Goal: Information Seeking & Learning: Learn about a topic

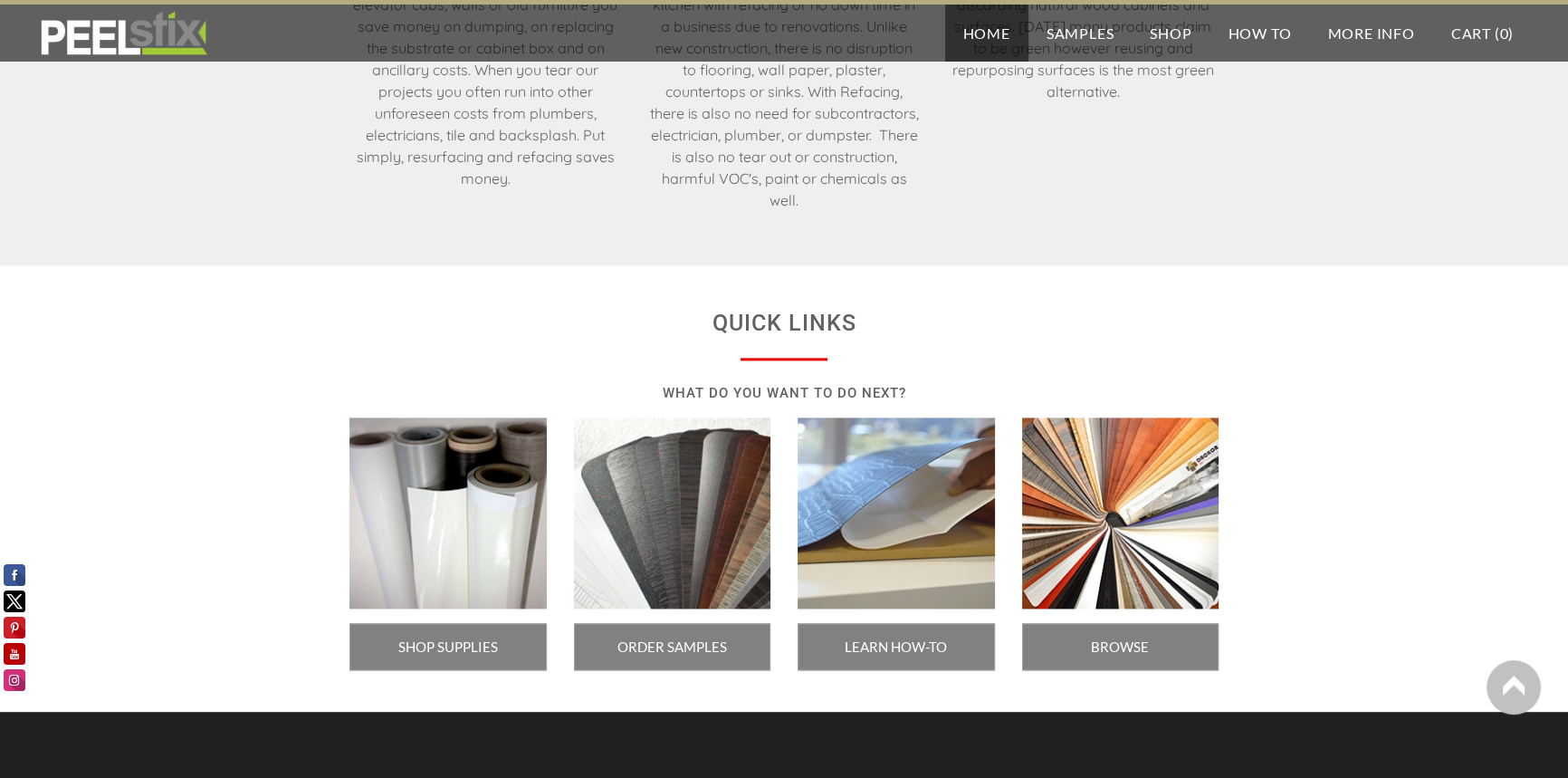
scroll to position [2922, 0]
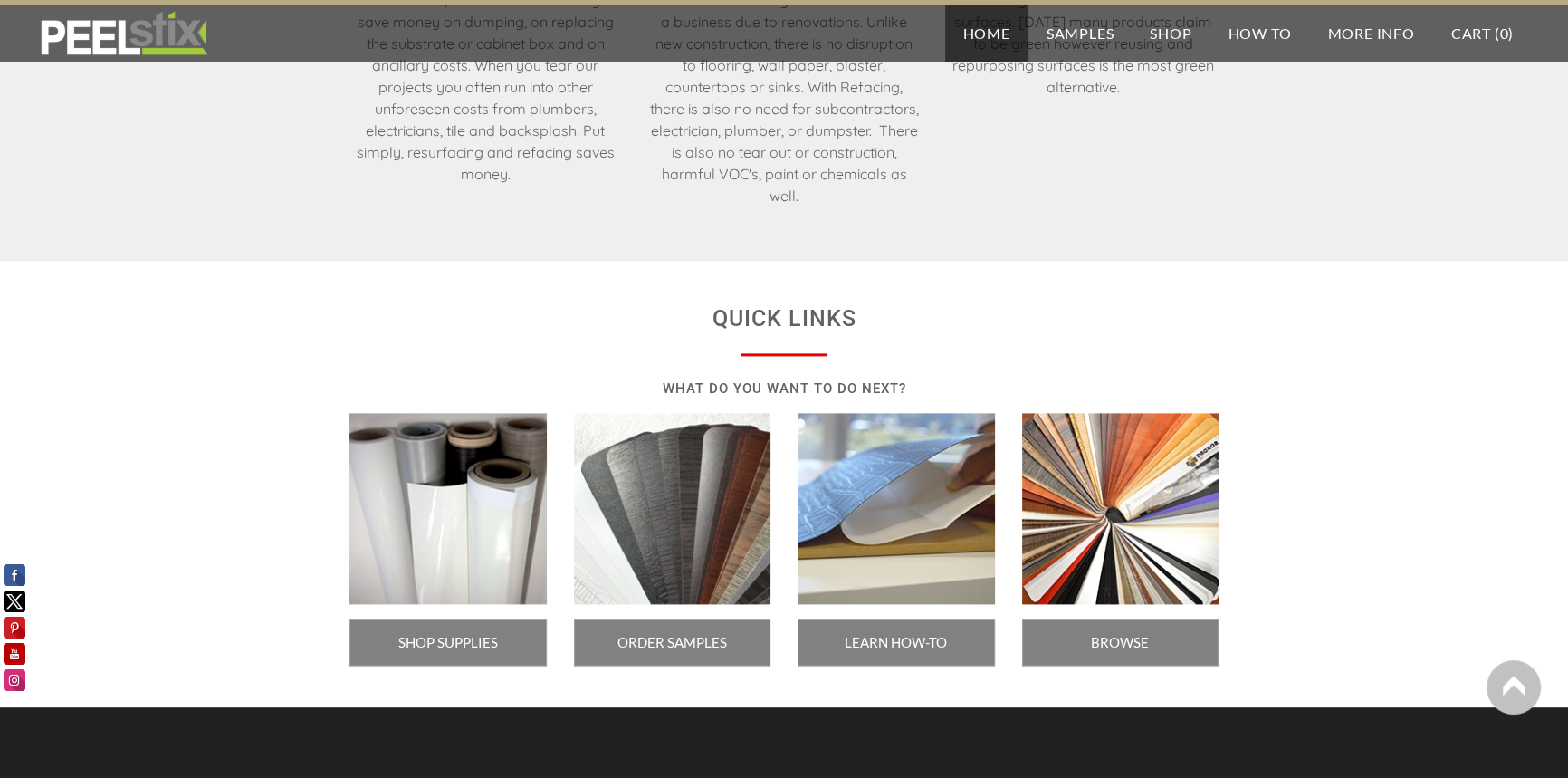
click at [1219, 670] on div "QUICK LINKS WHAT DO YOU WANT TO DO NEXT? SHOP SUPPLIES ORDER SAMPLES LEARN HOW-…" at bounding box center [784, 484] width 1568 height 447
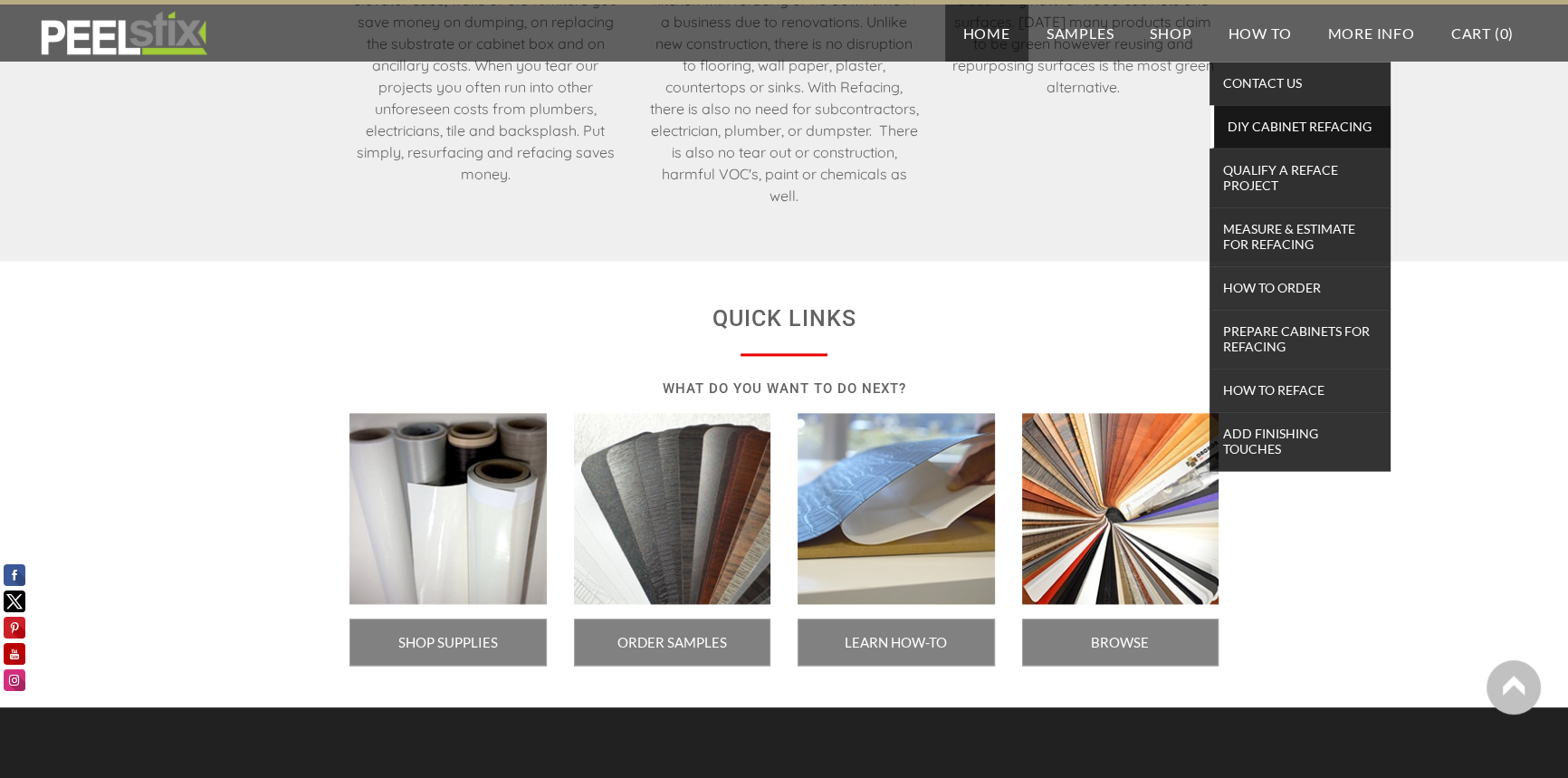
click at [1268, 119] on span "DIY Cabinet Refacing" at bounding box center [1302, 126] width 168 height 25
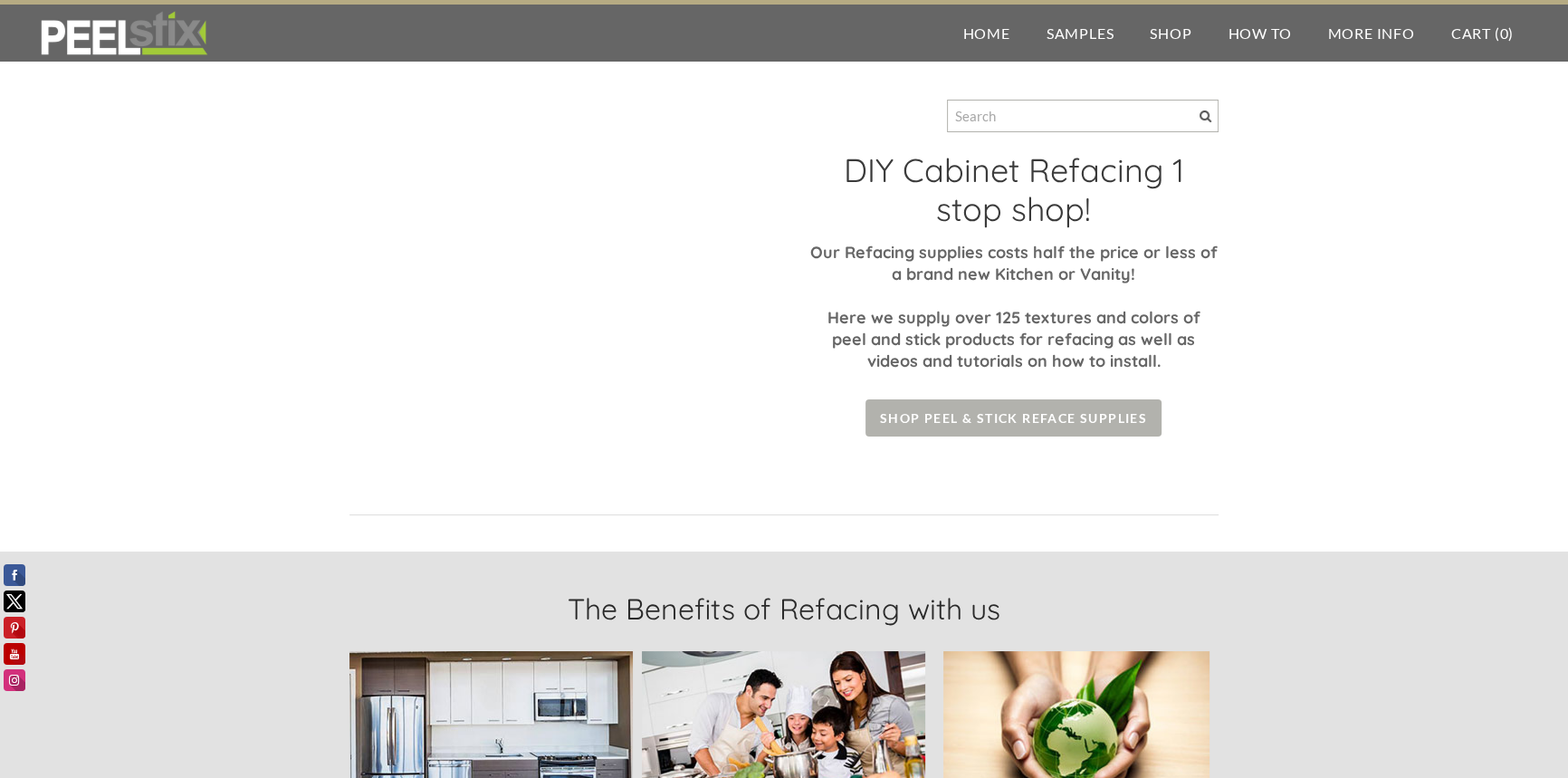
click at [1132, 417] on span "Shop Peel & Stick Reface Supplies" at bounding box center [1014, 418] width 296 height 38
drag, startPoint x: 1132, startPoint y: 417, endPoint x: 1059, endPoint y: 425, distance: 73.4
click at [1059, 425] on span "Shop Peel & Stick Reface Supplies" at bounding box center [1014, 418] width 296 height 38
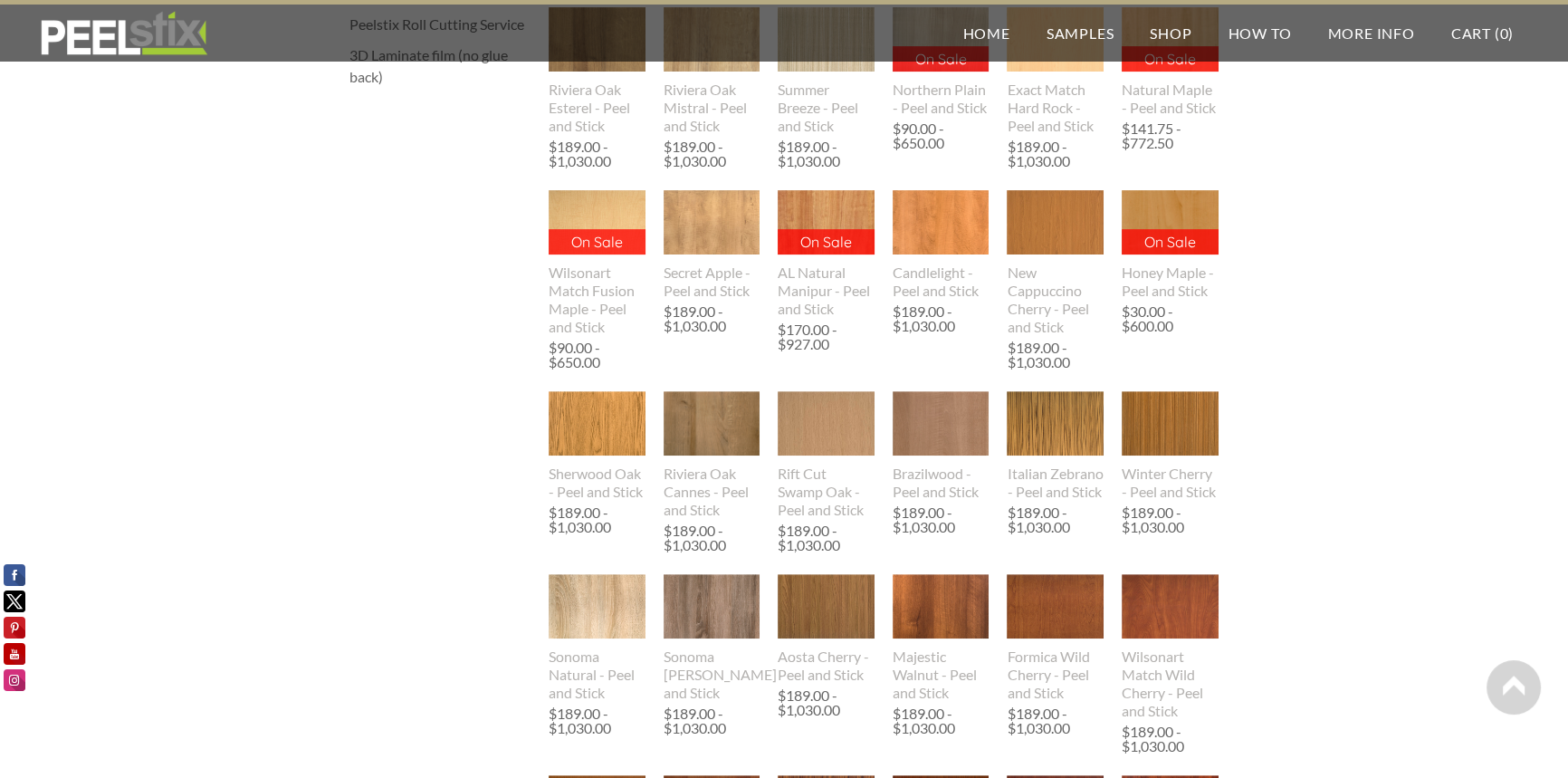
scroll to position [897, 0]
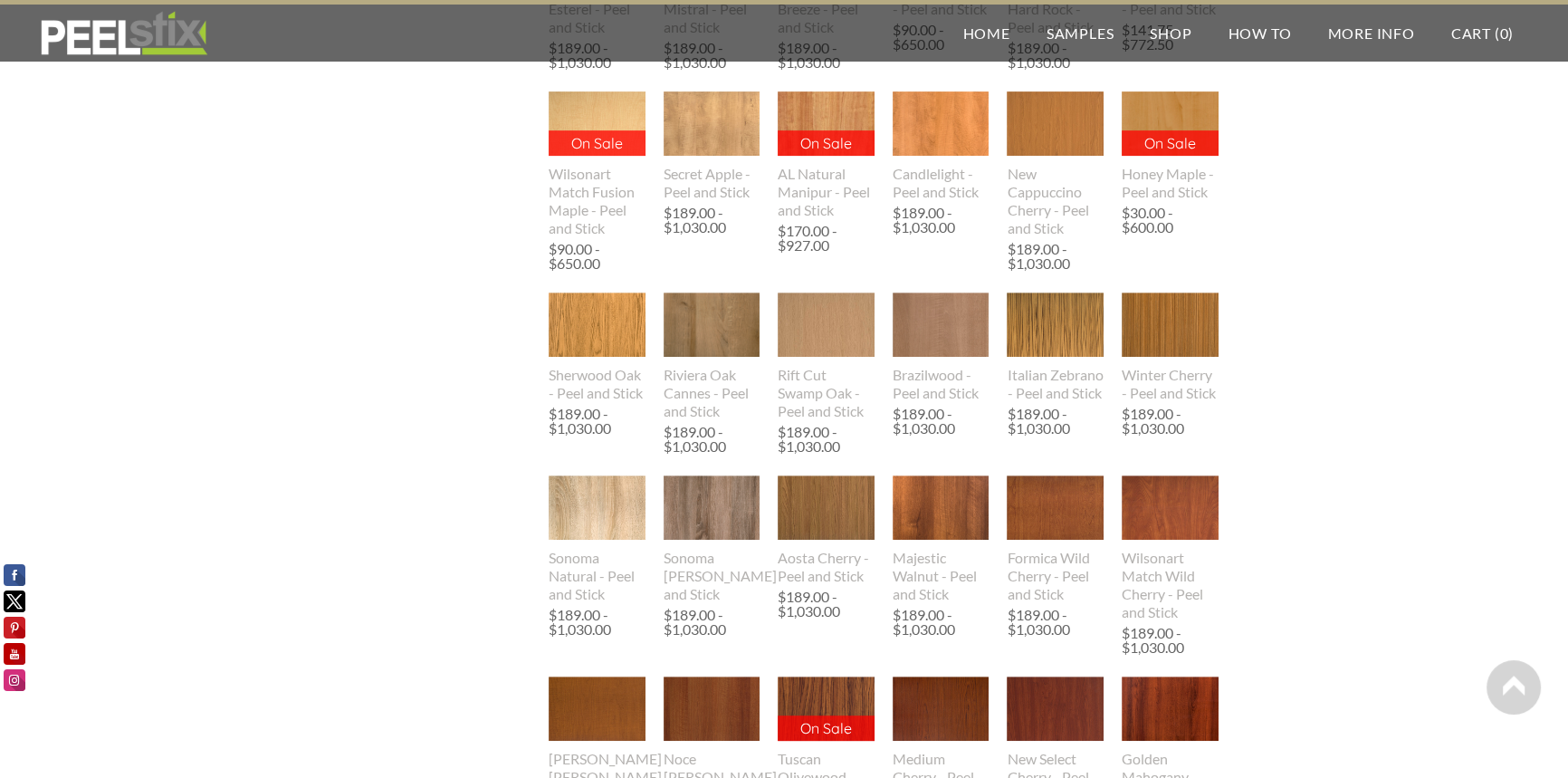
click at [1531, 440] on div "Peel & Stick Laminates Samples All Colors Woodgrains & Stones Solids Designer S…" at bounding box center [784, 423] width 1568 height 2532
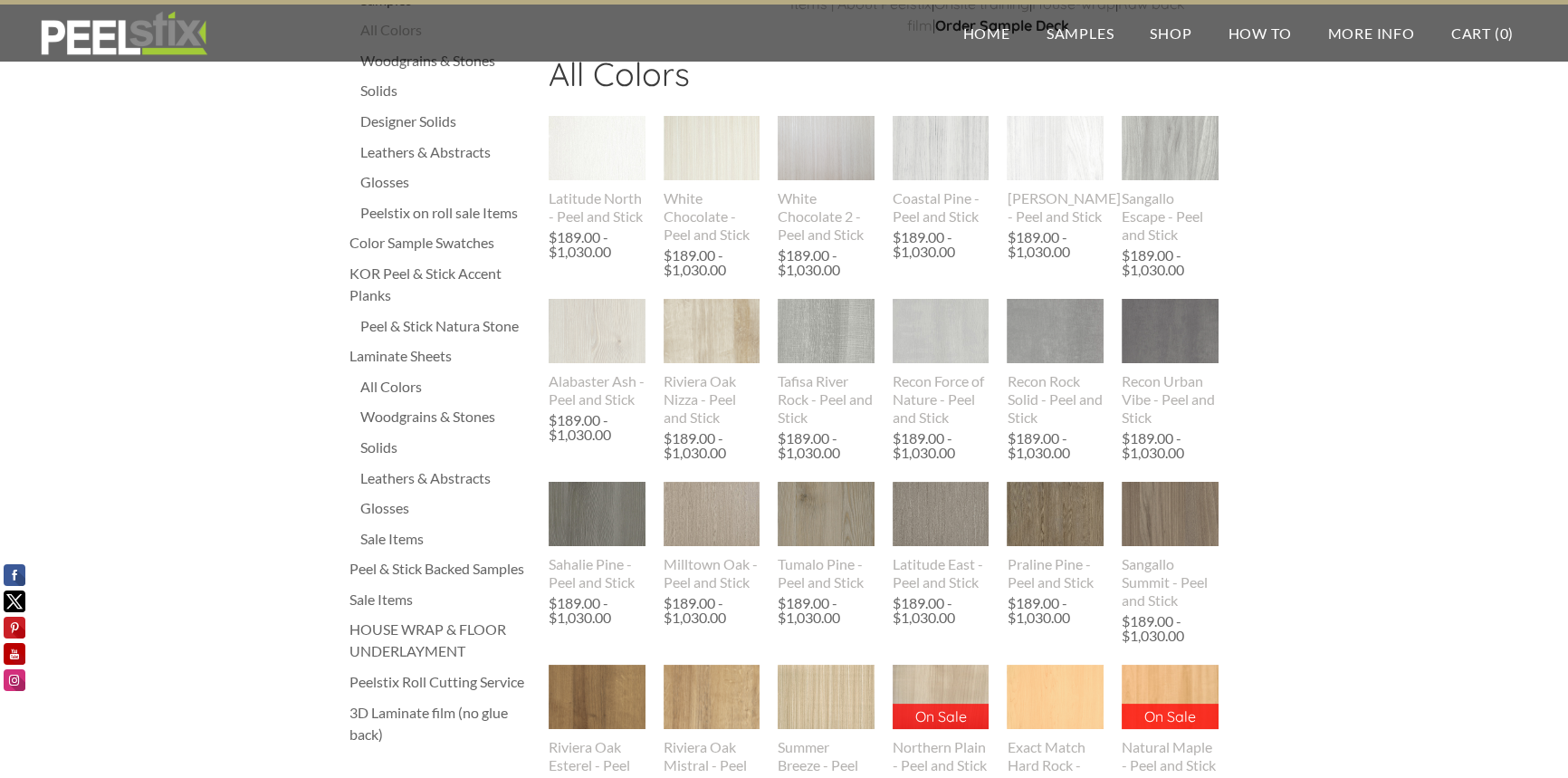
scroll to position [151, 0]
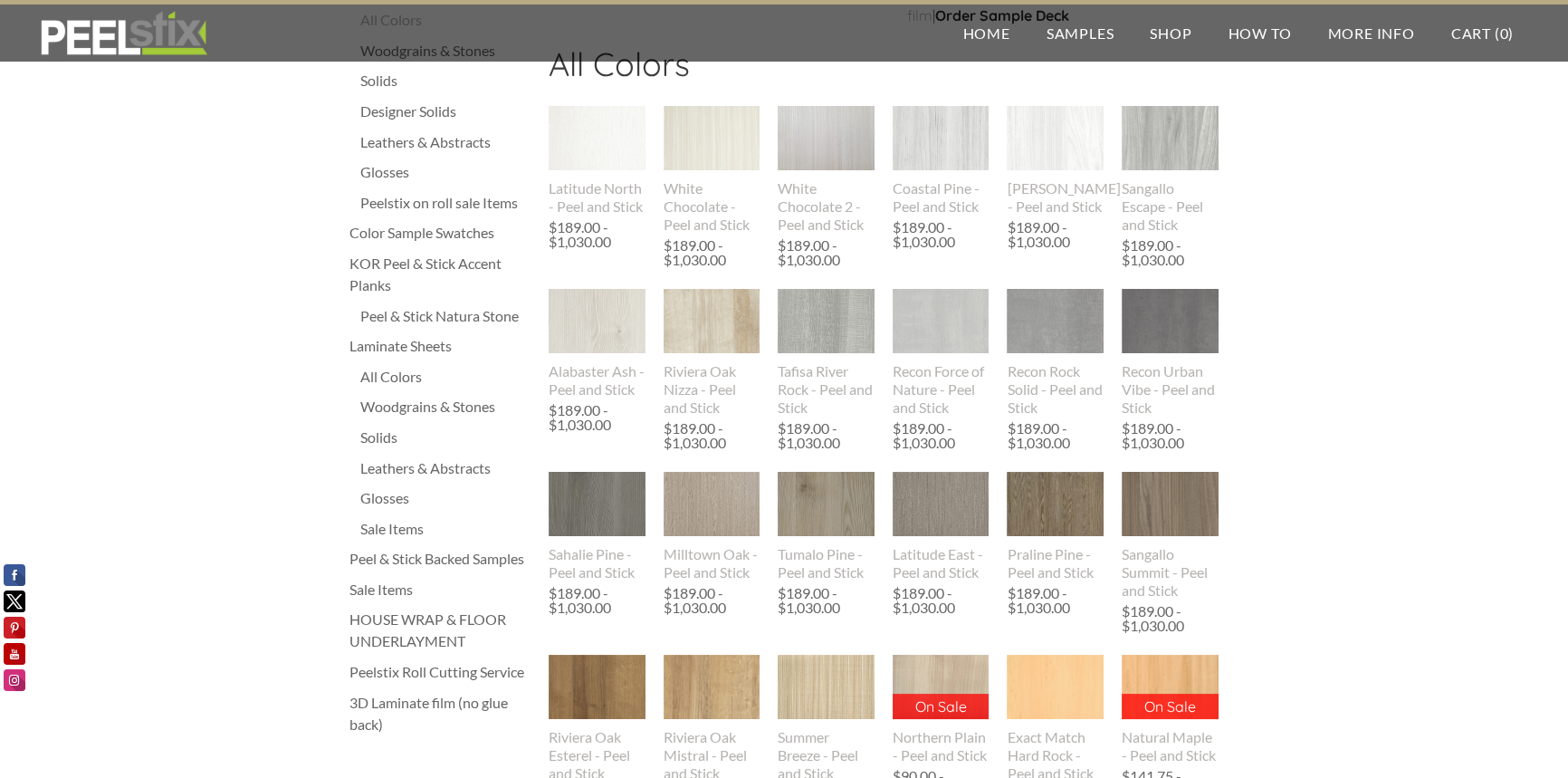
click at [821, 330] on img at bounding box center [826, 321] width 98 height 64
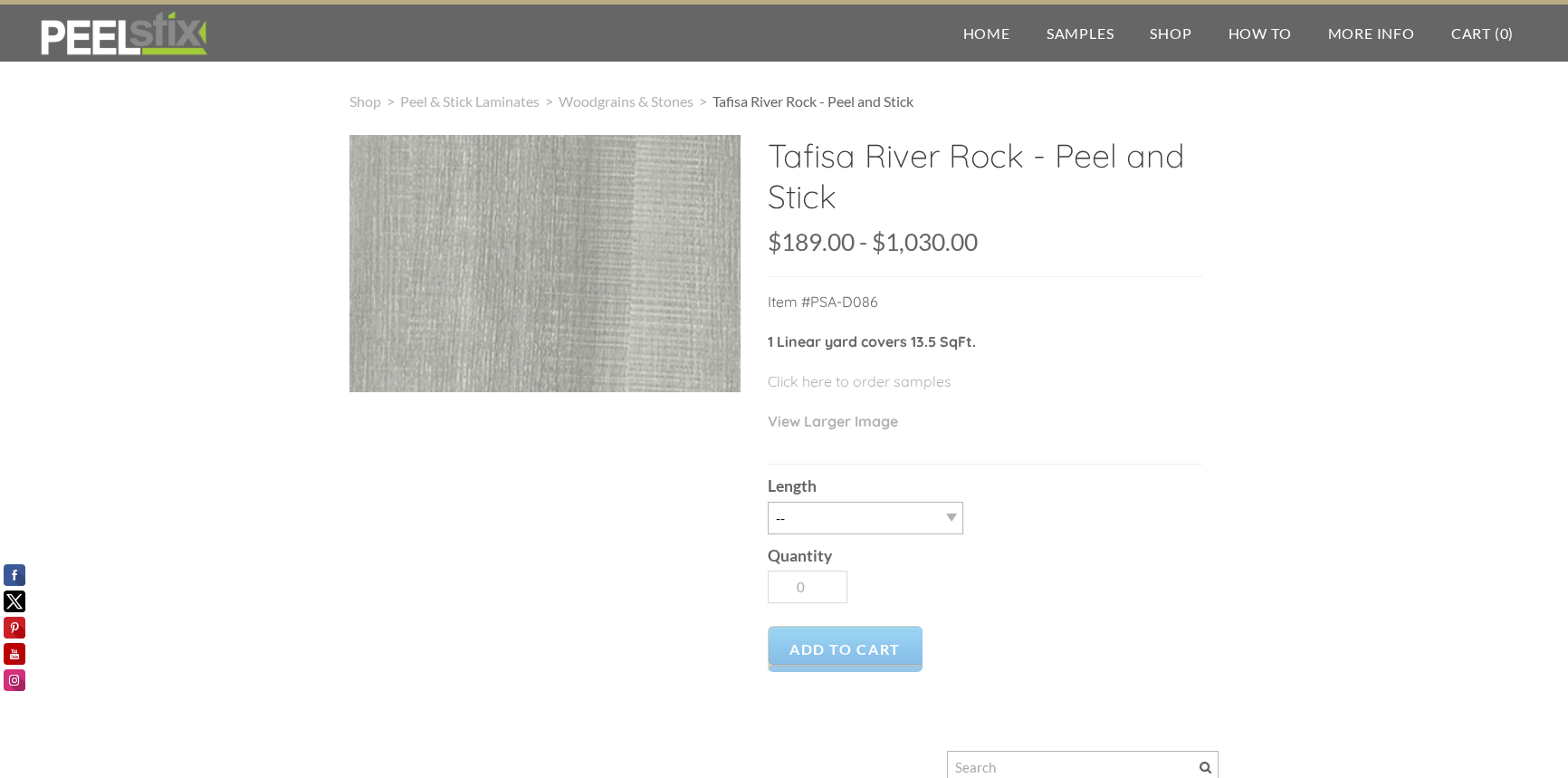
click at [1157, 461] on div "Tafisa River Rock - Peel and Stick SKU: $189.00 189 1030 $189.00 - $1,030.00 Un…" at bounding box center [985, 411] width 434 height 552
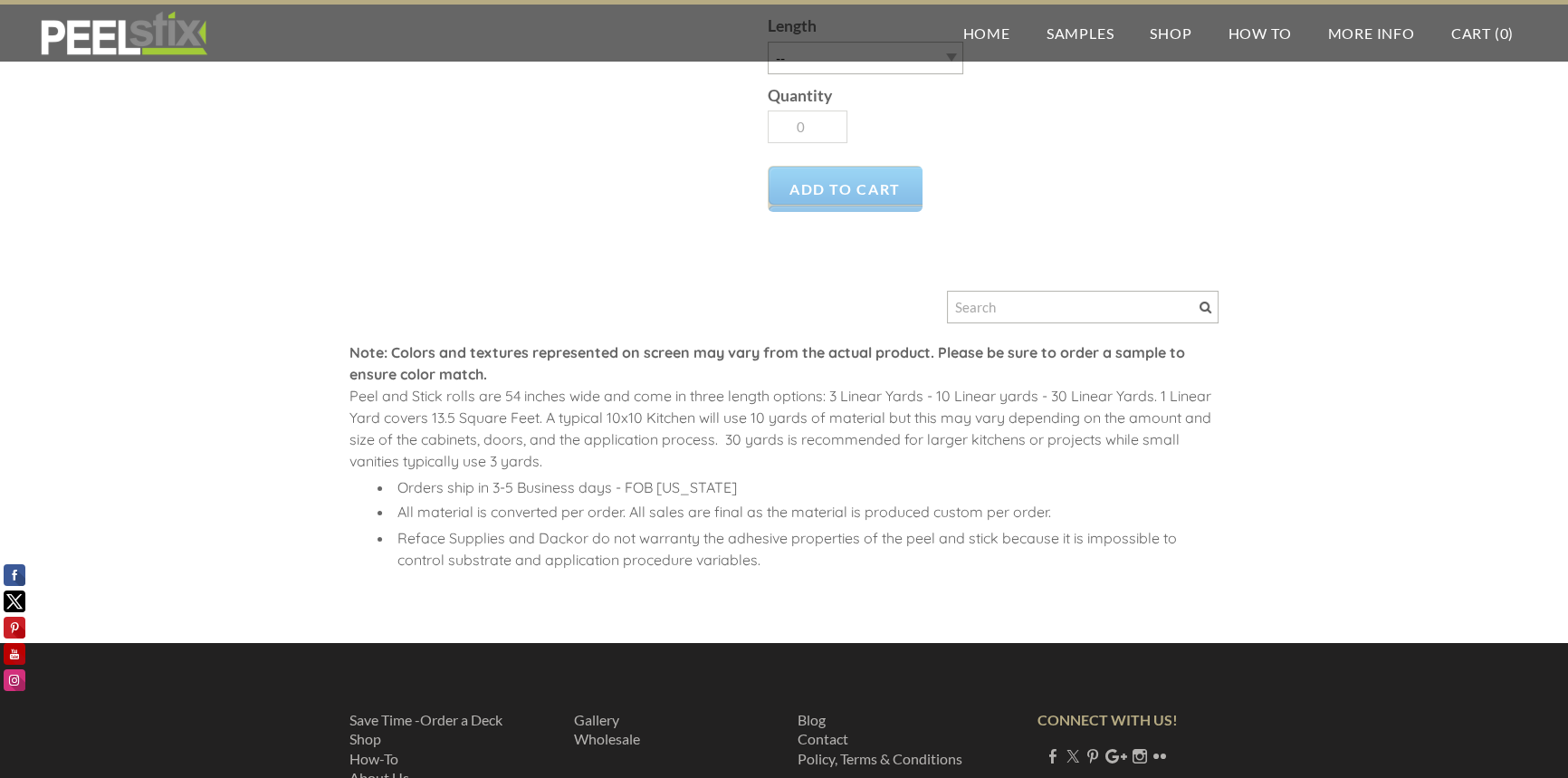
scroll to position [462, 0]
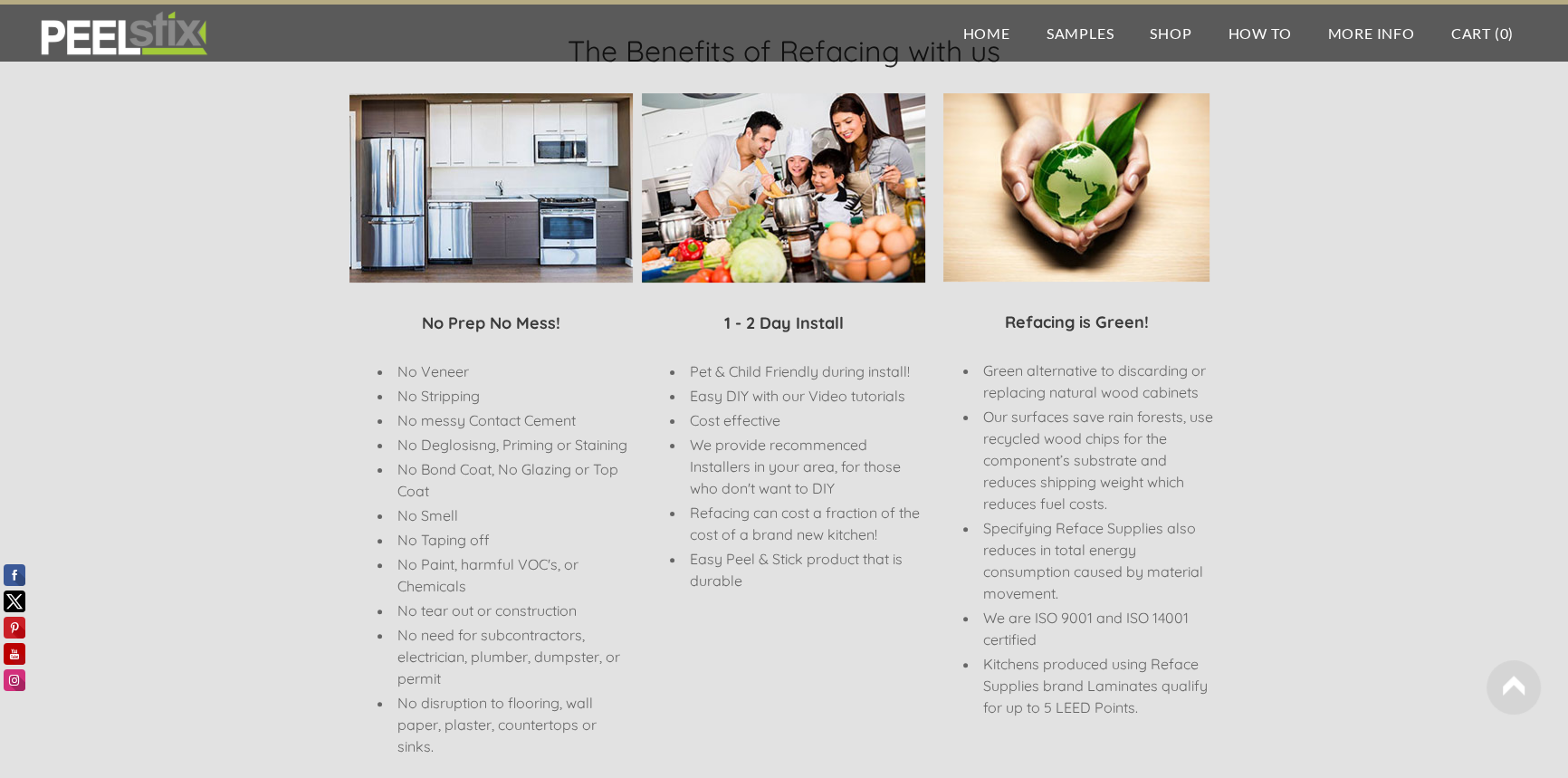
scroll to position [519, 0]
